Goal: Task Accomplishment & Management: Use online tool/utility

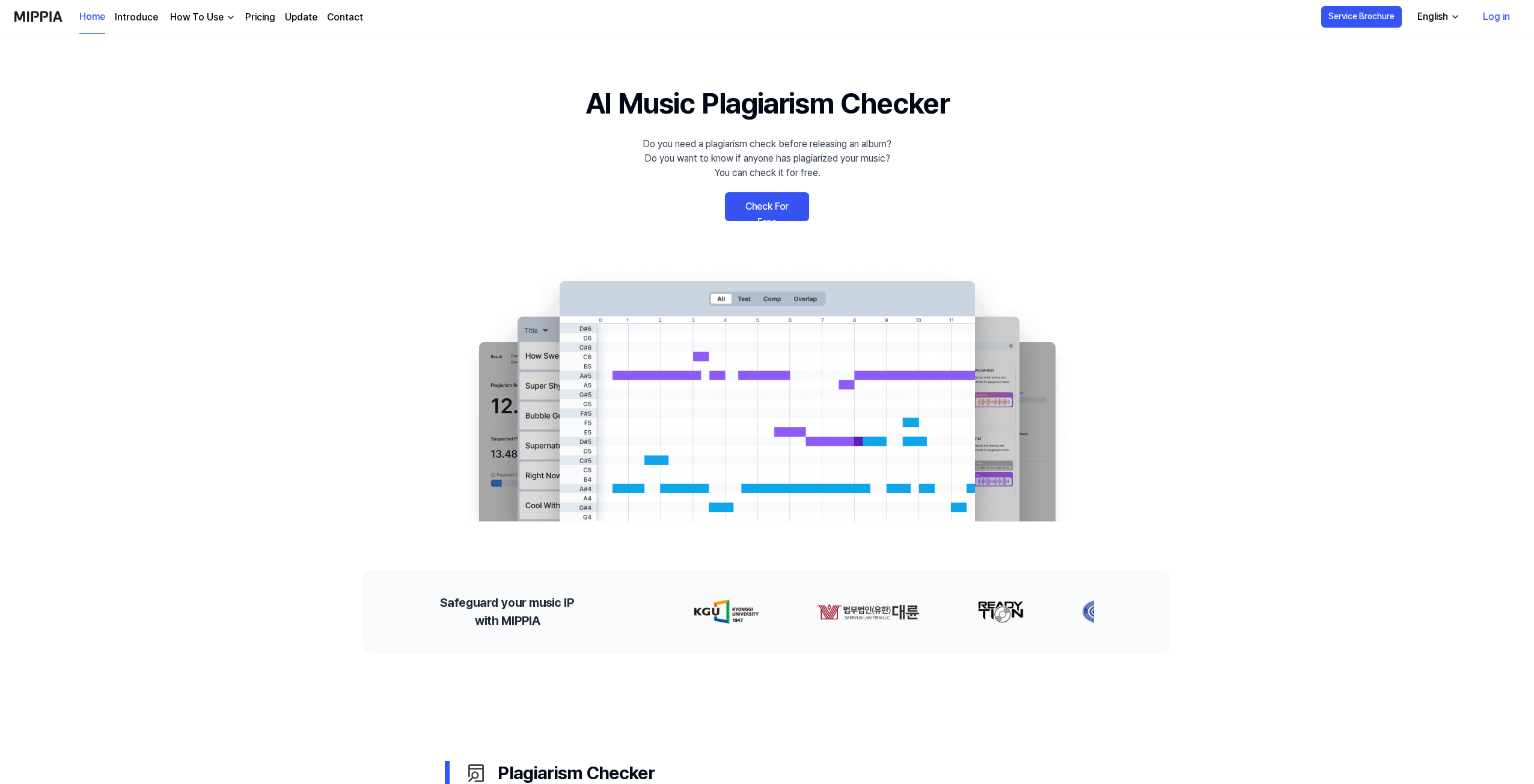
click at [771, 206] on link "Check For Free" at bounding box center [767, 206] width 84 height 29
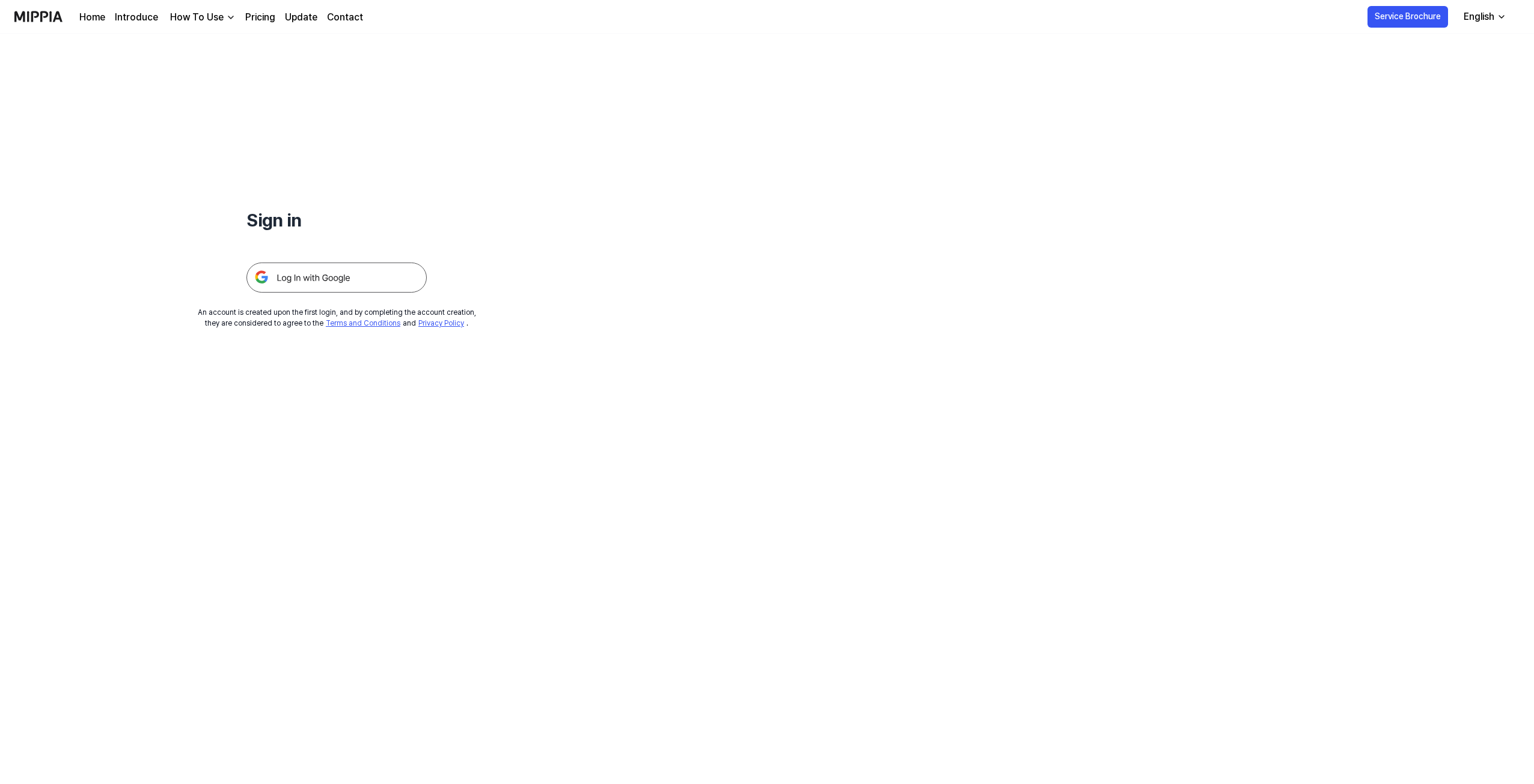
click at [310, 277] on img at bounding box center [336, 277] width 180 height 30
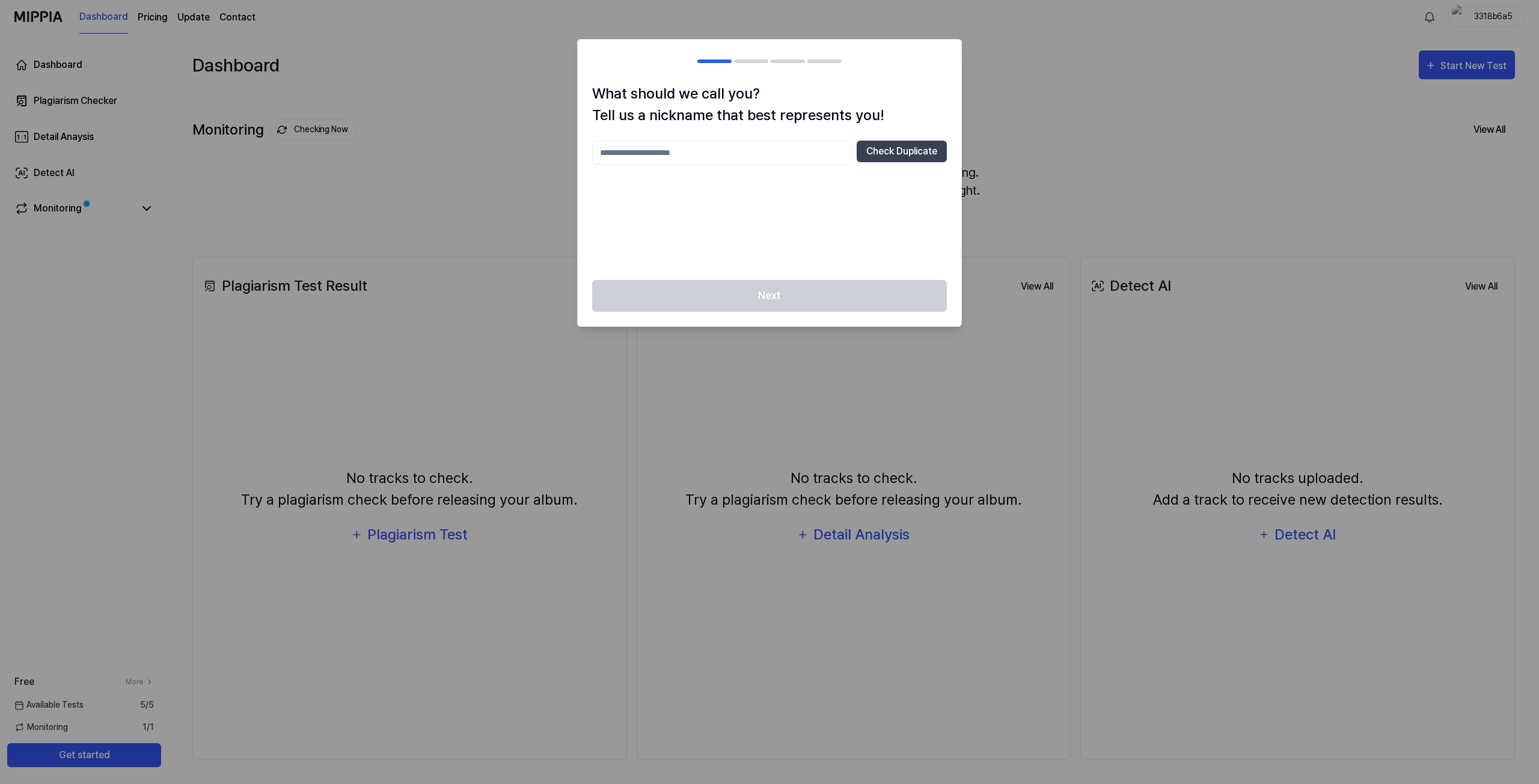
click at [733, 148] on input "text" at bounding box center [722, 153] width 260 height 24
type input "**********"
click at [901, 147] on button "Check Duplicate" at bounding box center [902, 152] width 90 height 22
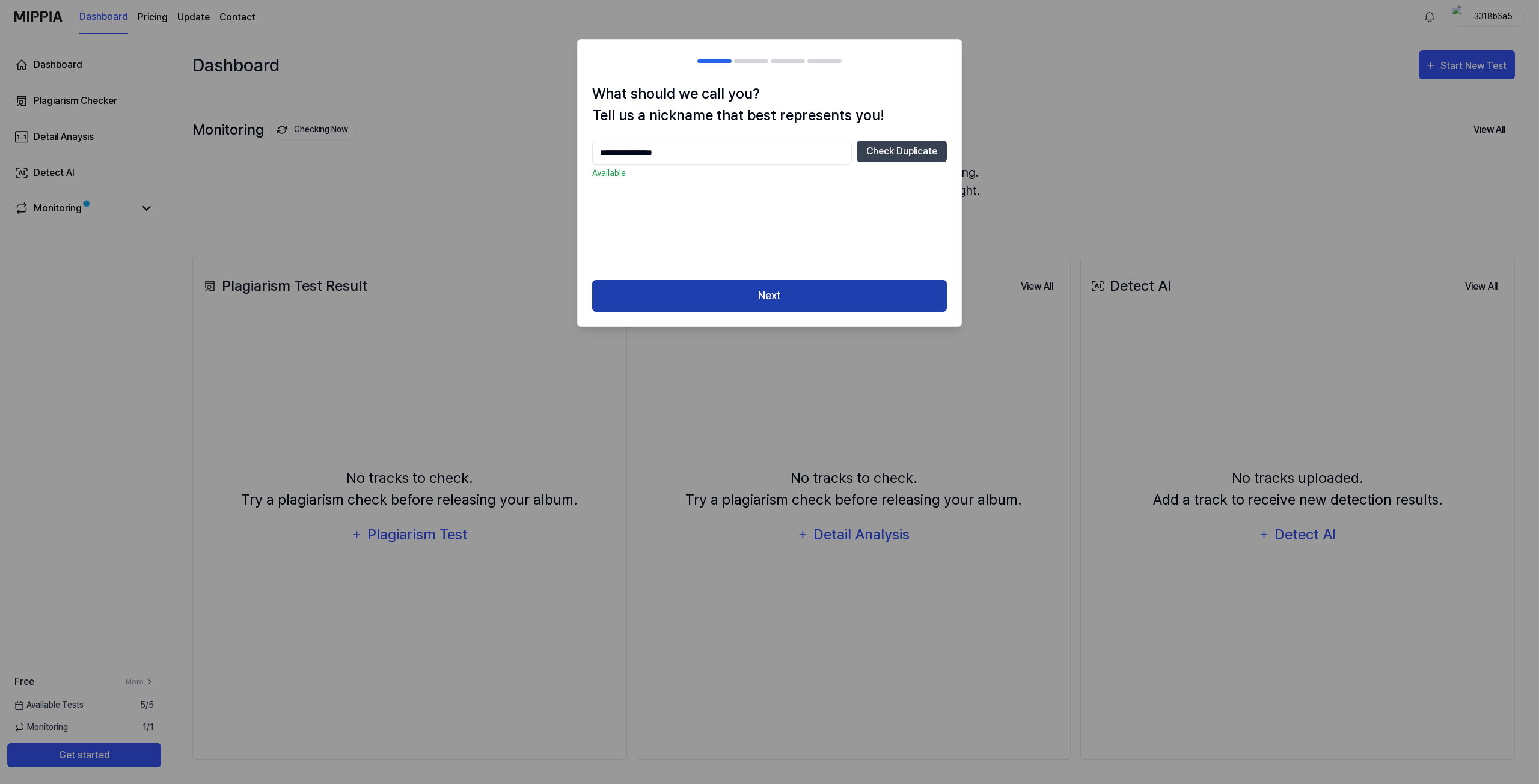
click at [782, 296] on button "Next" at bounding box center [769, 296] width 355 height 32
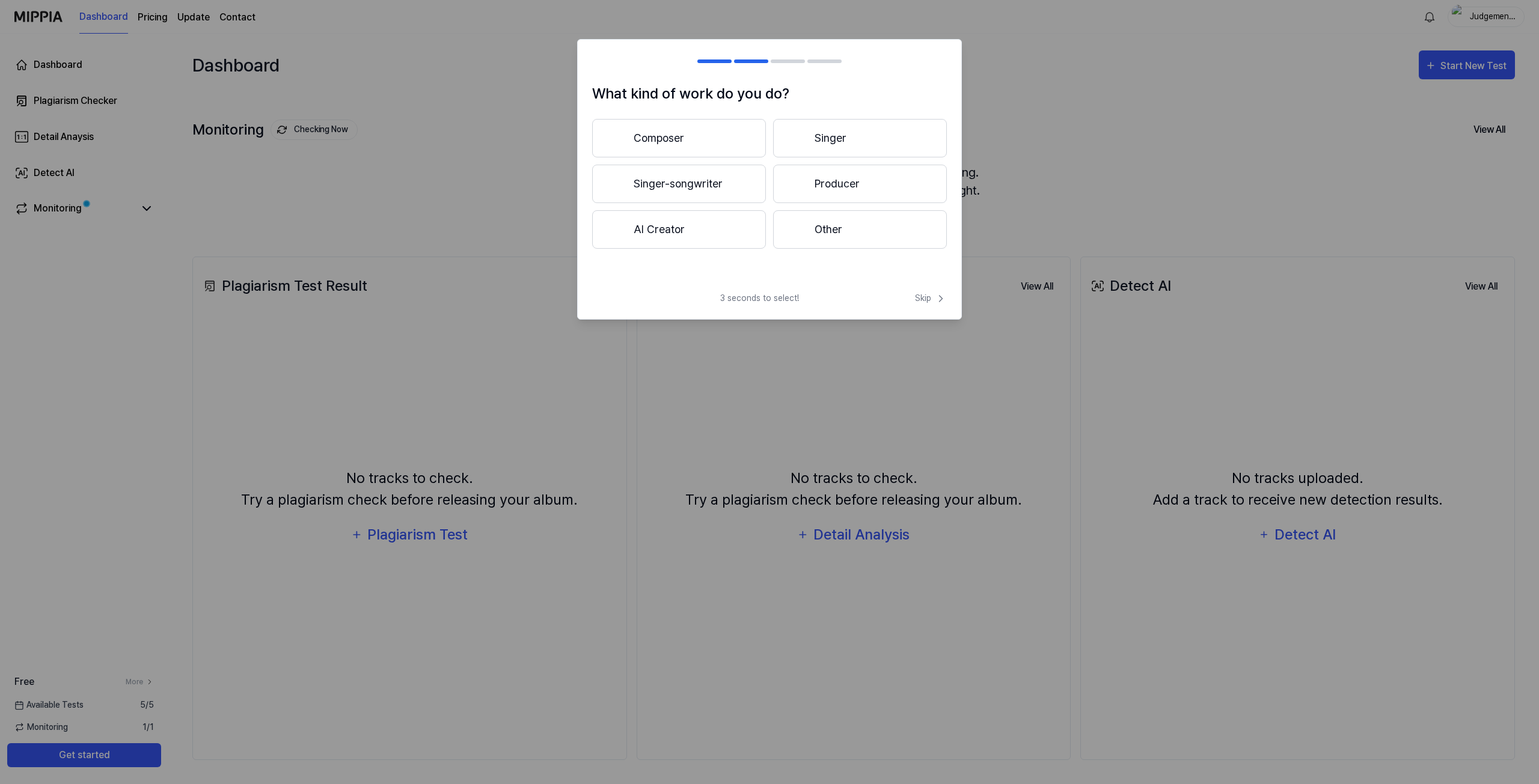
click at [677, 226] on button "AI Creator" at bounding box center [679, 229] width 174 height 39
click at [718, 186] on button "Less than 3 years" at bounding box center [679, 184] width 174 height 39
click at [709, 224] on button "Other" at bounding box center [678, 234] width 173 height 39
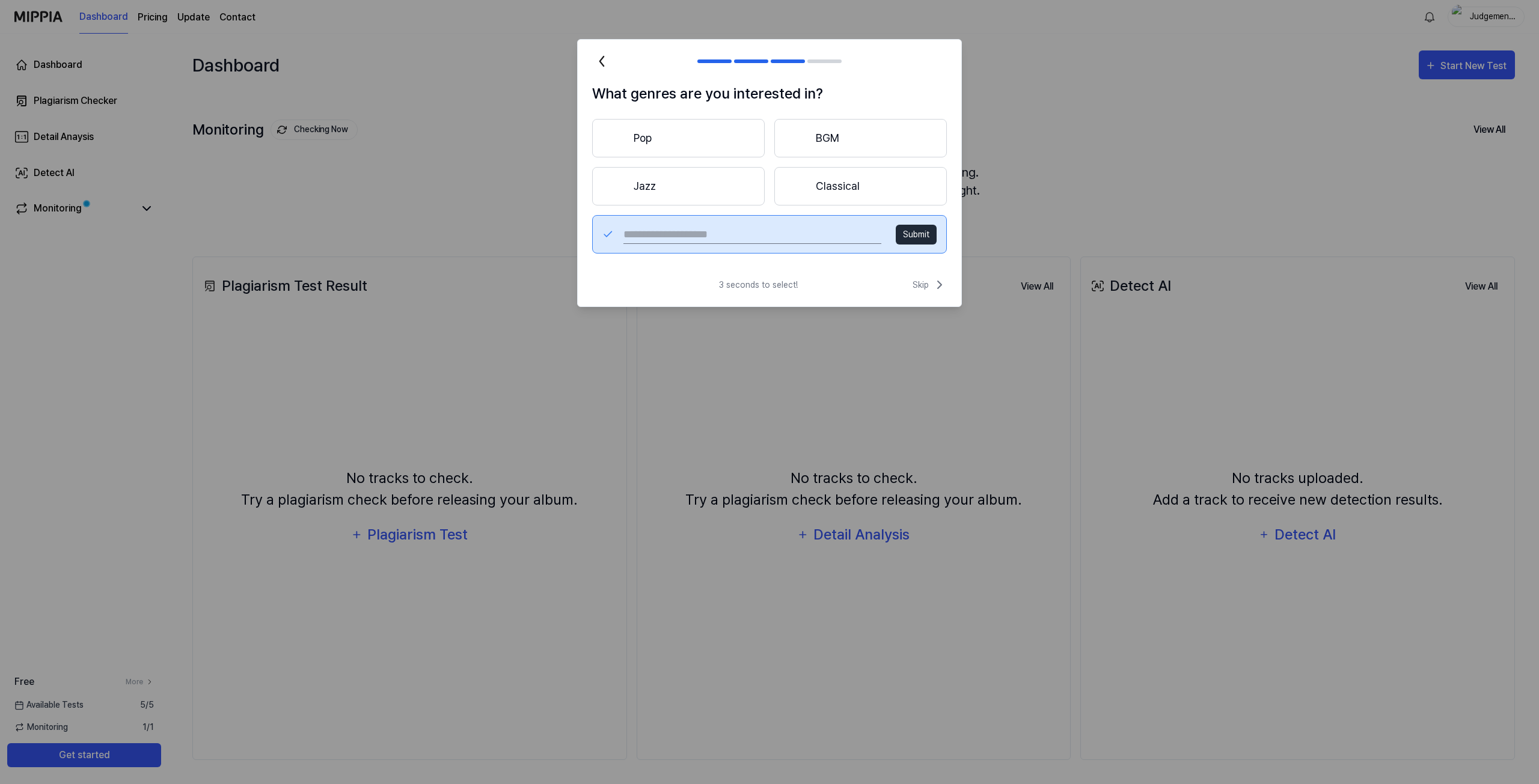
click at [902, 235] on button "Submit" at bounding box center [916, 234] width 41 height 20
click at [915, 233] on button "Submit" at bounding box center [916, 234] width 41 height 20
click at [779, 232] on input "text" at bounding box center [752, 234] width 258 height 19
type input "**********"
click at [917, 235] on button "Submit" at bounding box center [916, 234] width 41 height 20
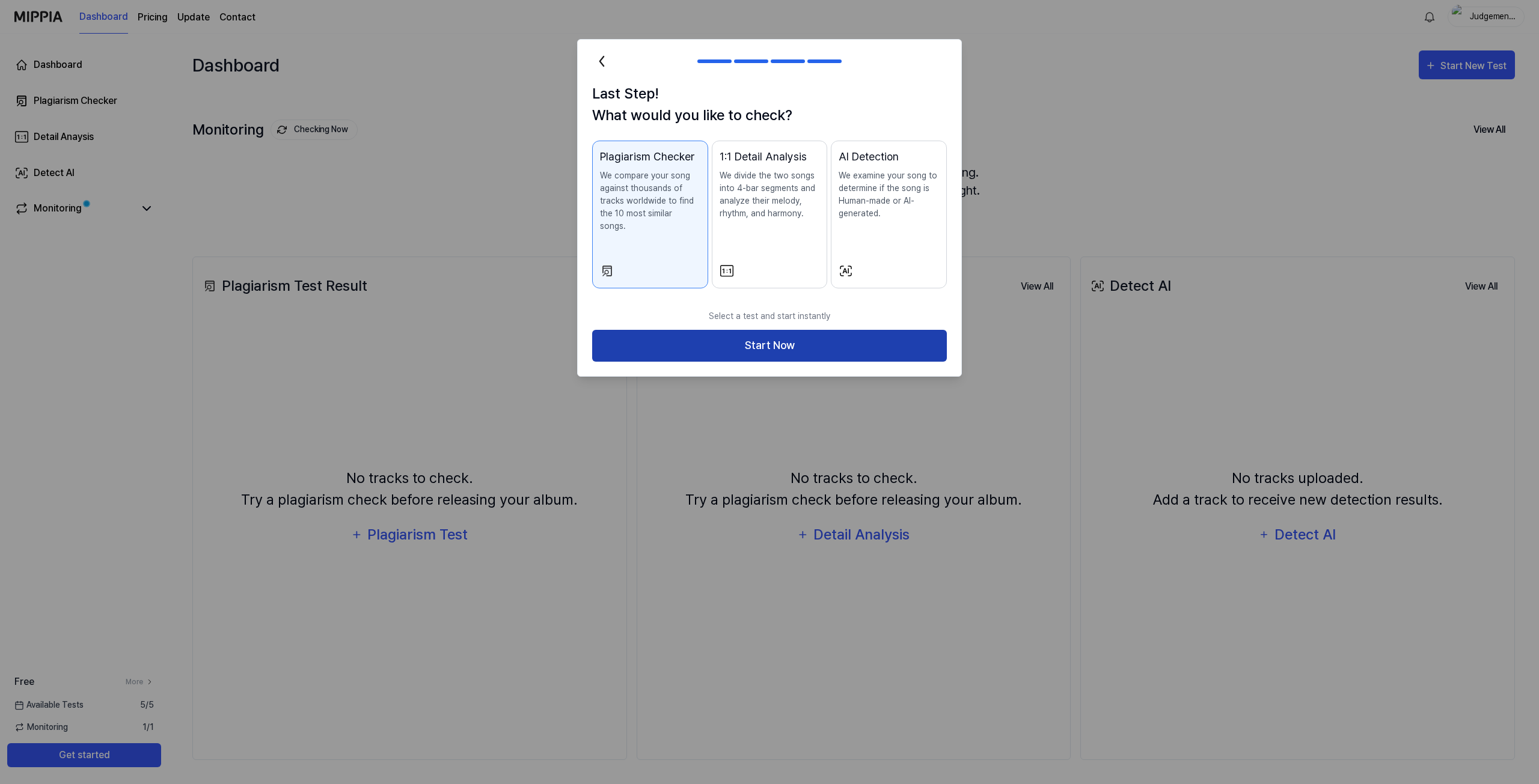
click at [786, 332] on button "Start Now" at bounding box center [769, 346] width 355 height 32
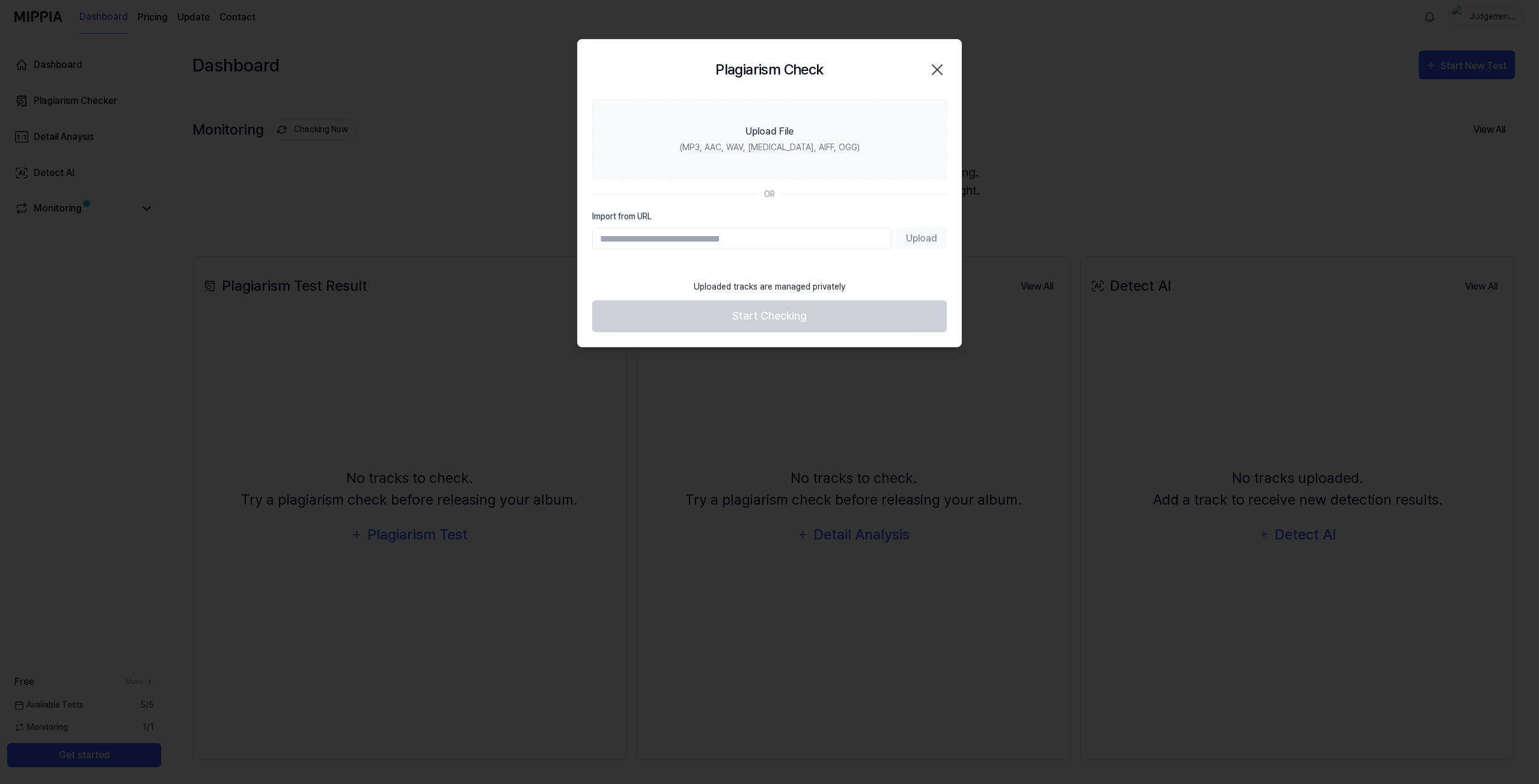
click at [715, 231] on input "Import from URL" at bounding box center [742, 238] width 300 height 22
paste input "**********"
type input "**********"
click at [932, 240] on button "Upload" at bounding box center [921, 238] width 51 height 22
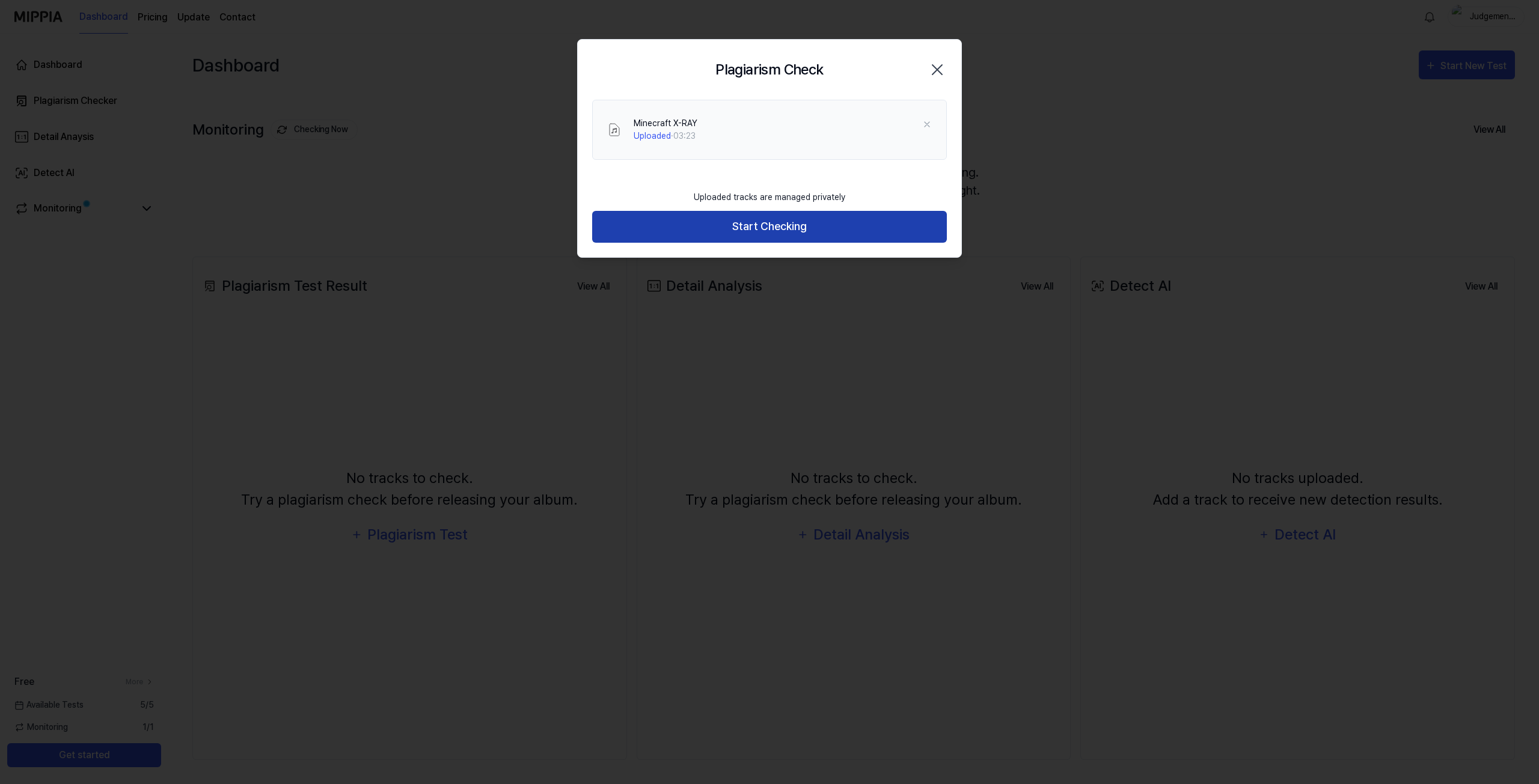
click at [773, 225] on button "Start Checking" at bounding box center [769, 226] width 355 height 32
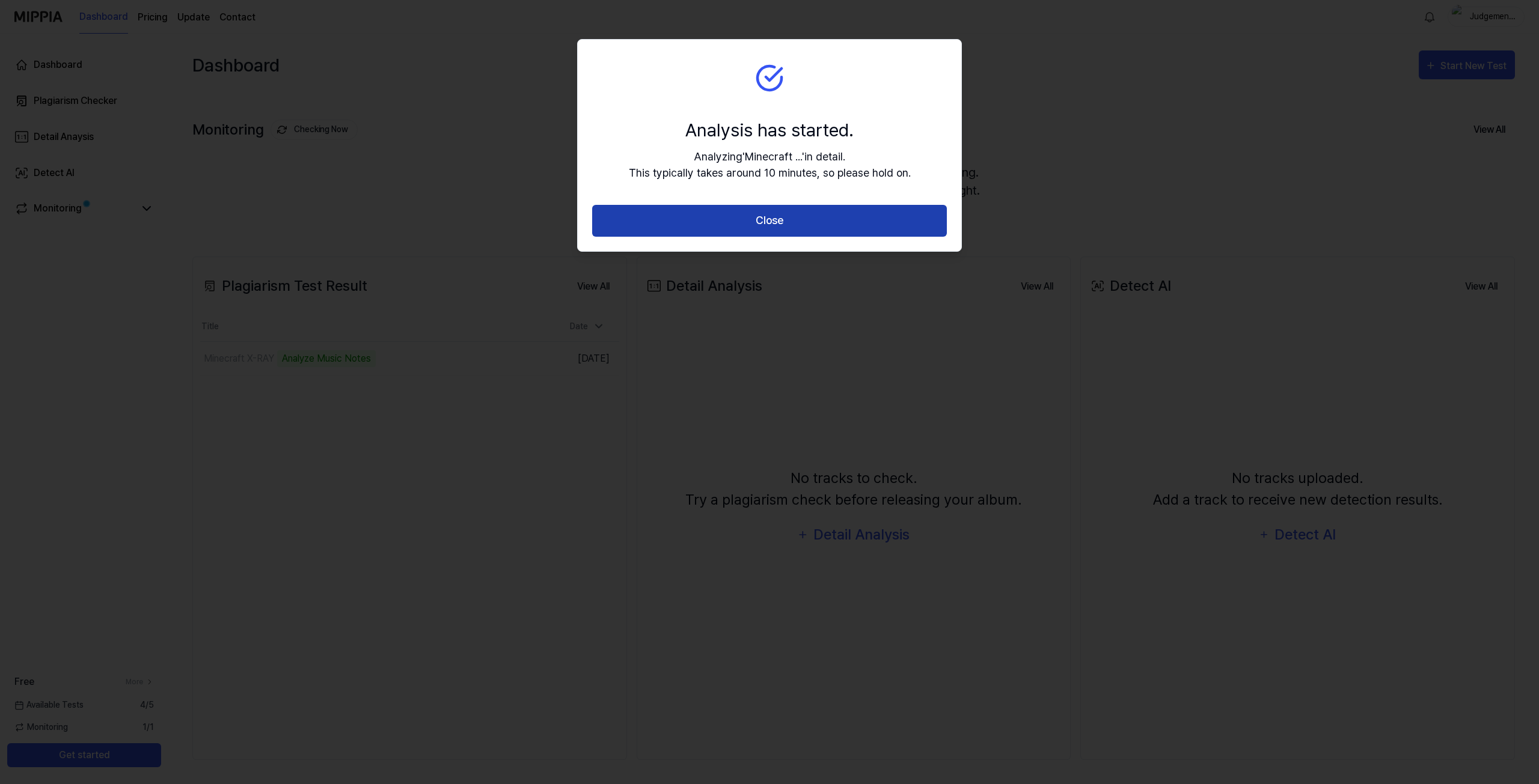
click at [807, 216] on button "Close" at bounding box center [769, 221] width 355 height 32
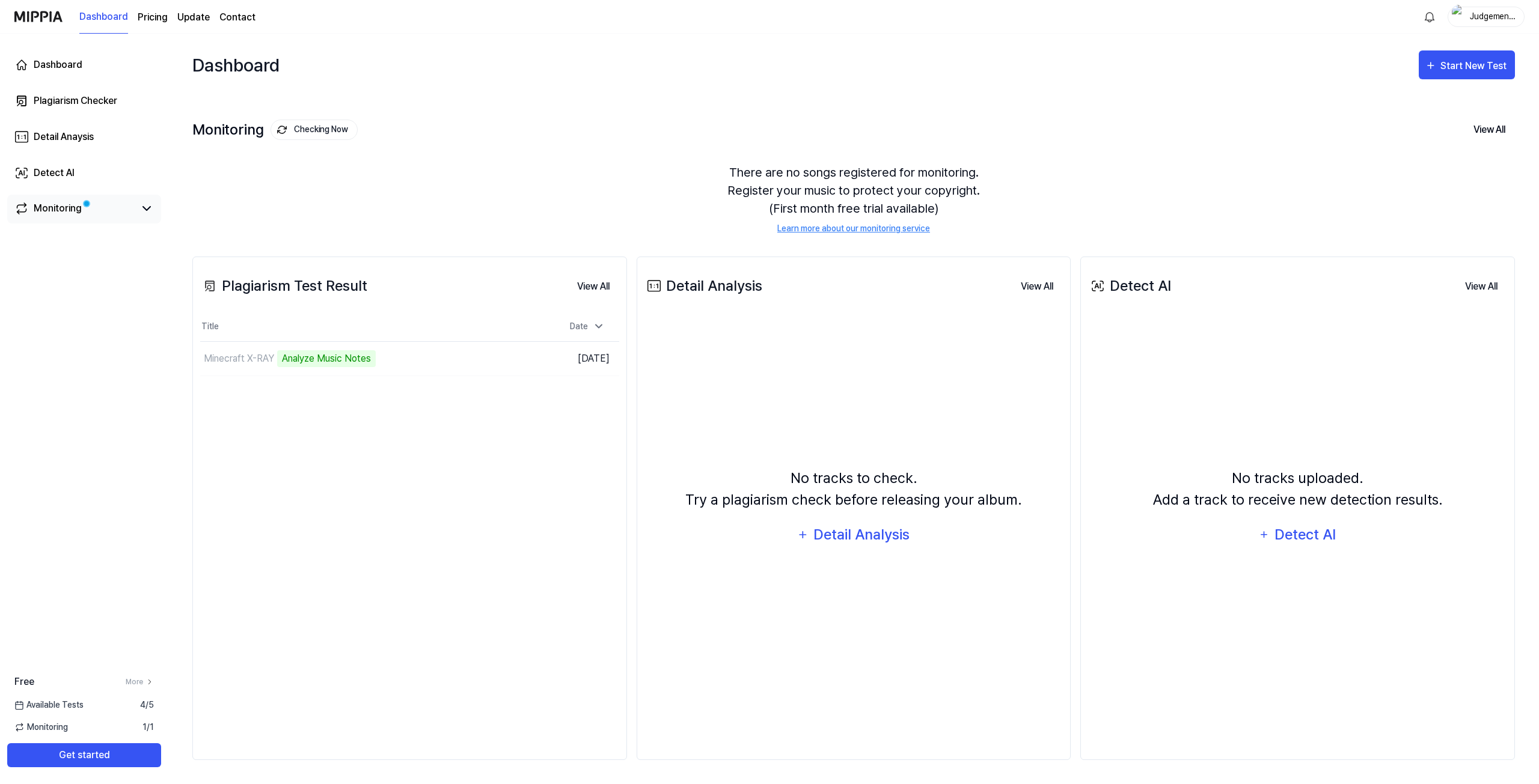
click at [63, 211] on div "Monitoring" at bounding box center [58, 208] width 48 height 15
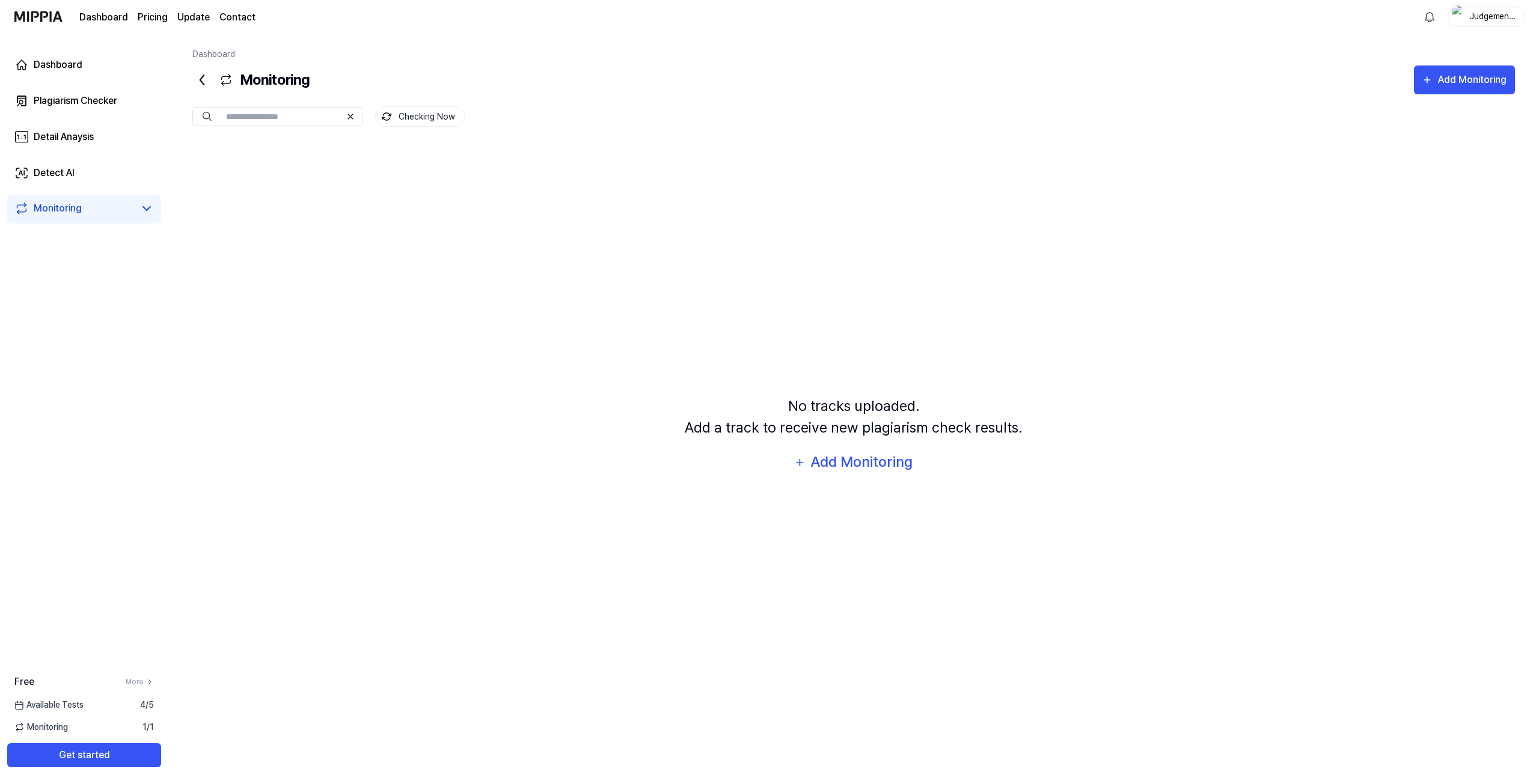
drag, startPoint x: 315, startPoint y: 246, endPoint x: 331, endPoint y: 233, distance: 20.6
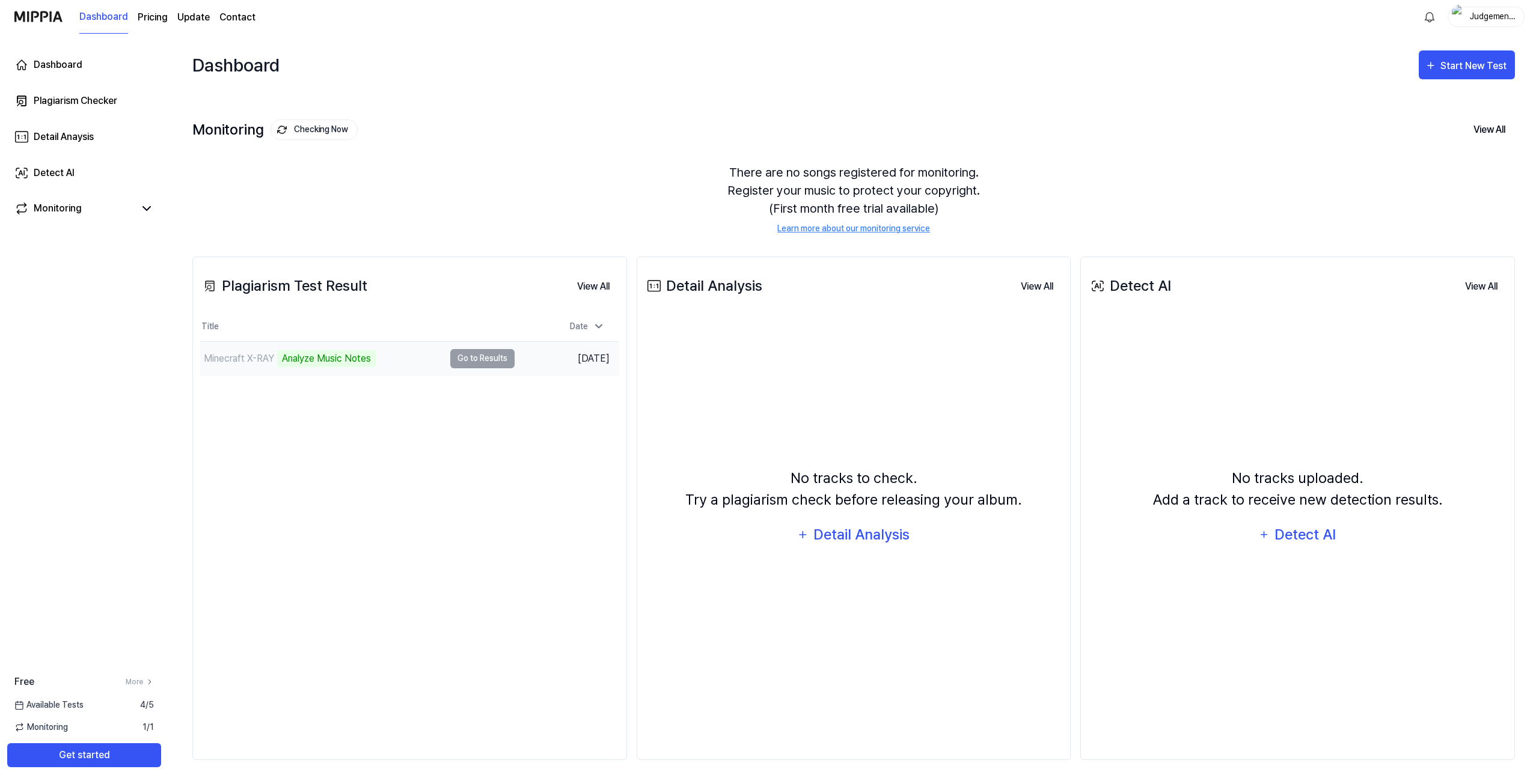
click at [475, 357] on td "Minecraft X-RAY Analyze Music Notes Go to Results" at bounding box center [357, 358] width 314 height 34
click at [317, 359] on div "Minecraft X-RAY" at bounding box center [322, 358] width 244 height 34
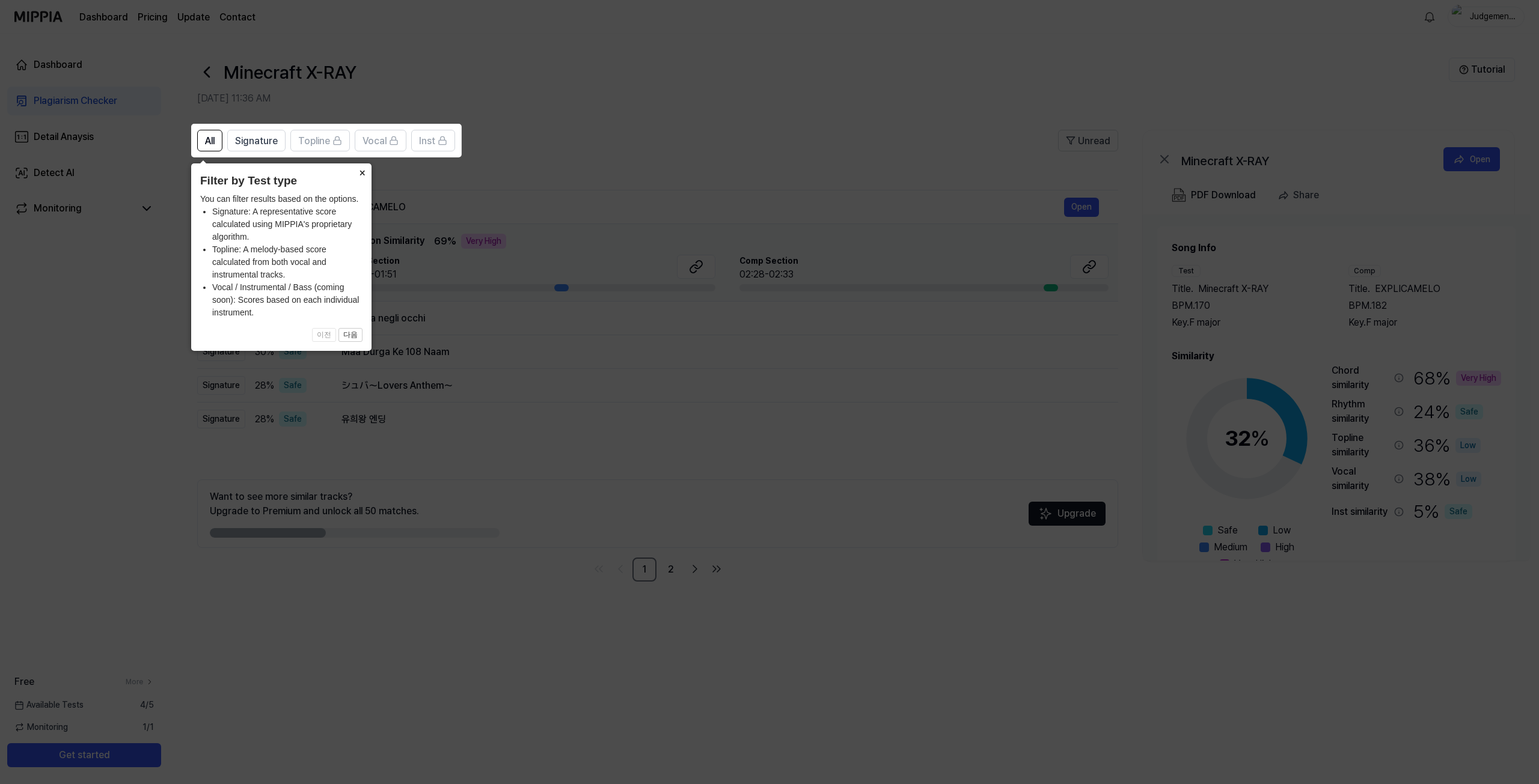
click at [363, 172] on button "×" at bounding box center [362, 172] width 19 height 17
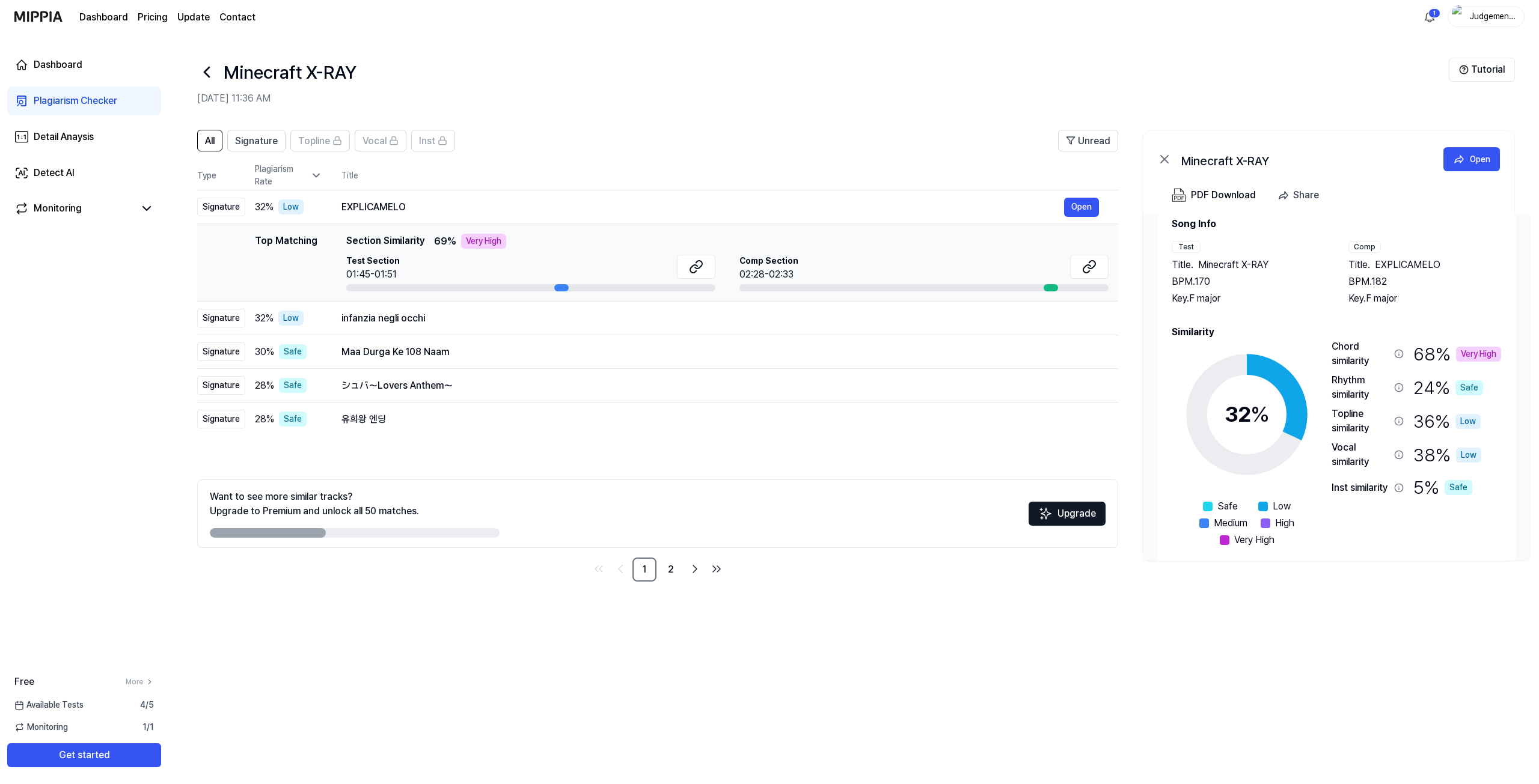
scroll to position [37, 0]
